Goal: Information Seeking & Learning: Learn about a topic

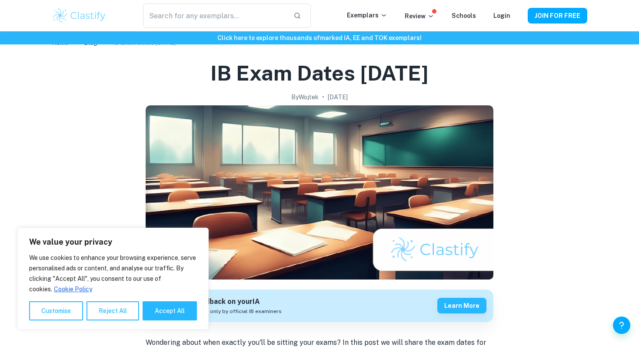
scroll to position [15, 0]
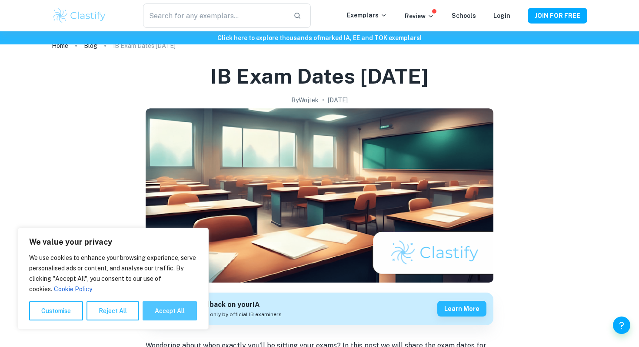
click at [174, 307] on button "Accept All" at bounding box center [170, 310] width 54 height 19
checkbox input "true"
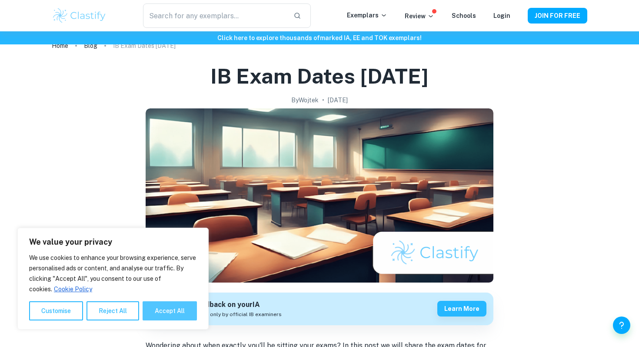
checkbox input "true"
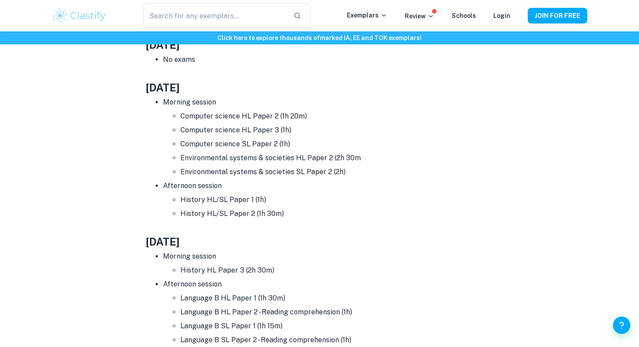
scroll to position [1139, 0]
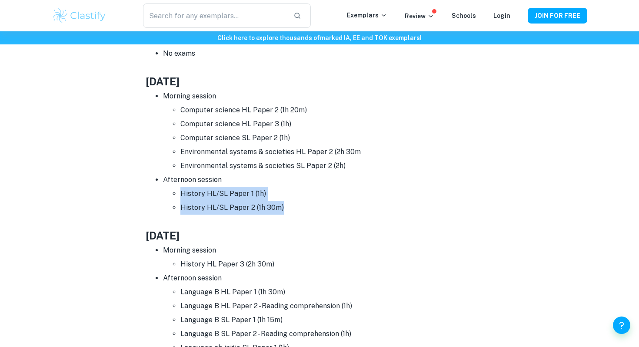
drag, startPoint x: 183, startPoint y: 191, endPoint x: 290, endPoint y: 211, distance: 109.3
click at [290, 211] on ul "History HL/SL Paper 1 (1h) History HL/SL Paper 2 (1h 30m)" at bounding box center [328, 201] width 330 height 28
click at [290, 211] on li "History HL/SL Paper 2 (1h 30m)" at bounding box center [336, 207] width 313 height 14
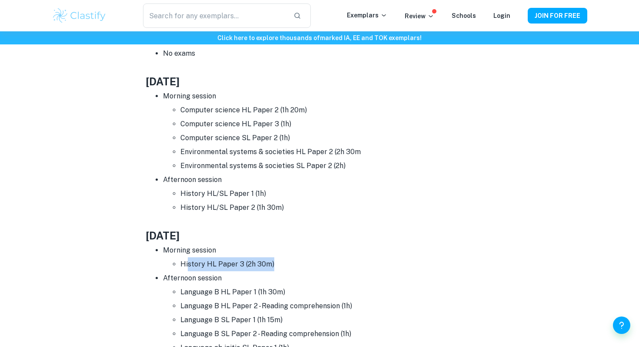
drag, startPoint x: 188, startPoint y: 263, endPoint x: 278, endPoint y: 269, distance: 90.7
click at [278, 269] on li "History HL Paper 3 (2h 30m)" at bounding box center [336, 264] width 313 height 14
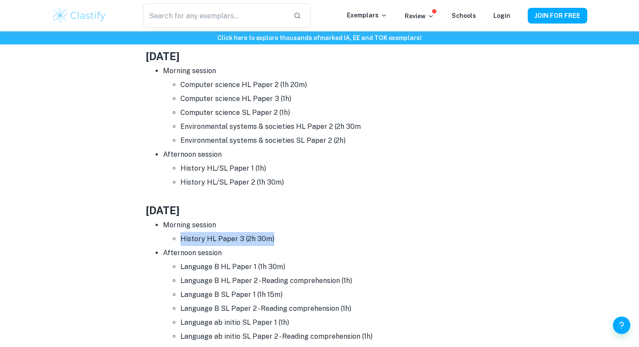
drag, startPoint x: 273, startPoint y: 239, endPoint x: 94, endPoint y: 234, distance: 178.3
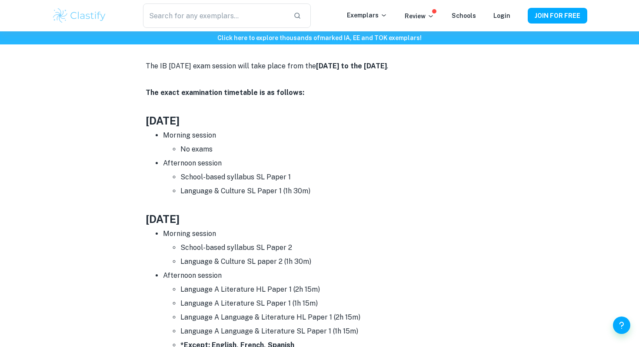
scroll to position [359, 0]
